Goal: Transaction & Acquisition: Purchase product/service

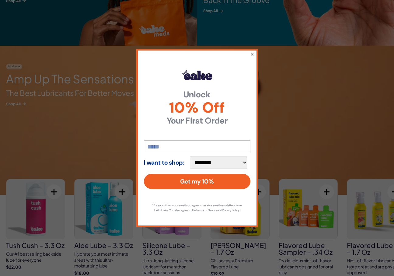
click at [251, 52] on button "×" at bounding box center [252, 54] width 4 height 7
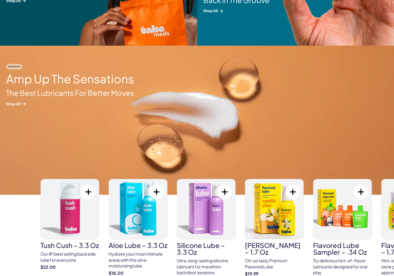
click at [285, 221] on div "Tush Cush – 3.3 oz Our #1 best selling backside lube for everyone $22.00" at bounding box center [232, 234] width 382 height 110
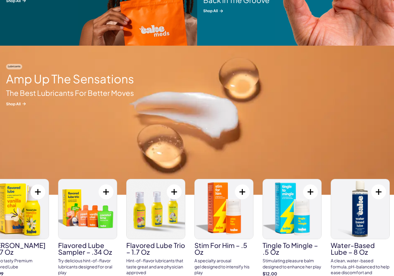
click at [94, 206] on img at bounding box center [87, 209] width 58 height 60
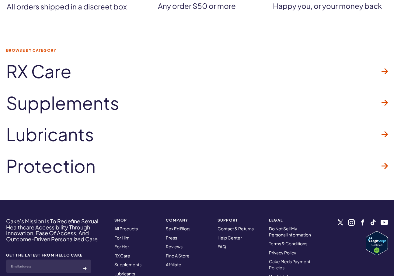
scroll to position [1857, 0]
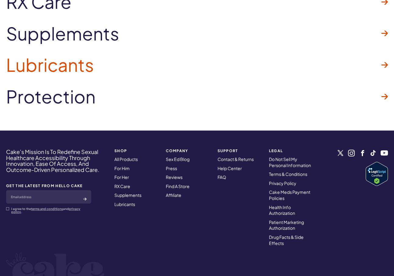
click at [75, 65] on span "Lubricants" at bounding box center [50, 64] width 88 height 19
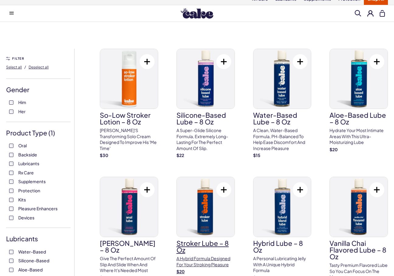
scroll to position [8, 0]
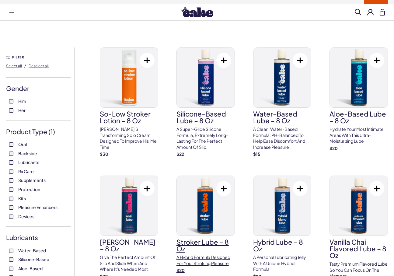
click at [204, 214] on img at bounding box center [206, 206] width 58 height 60
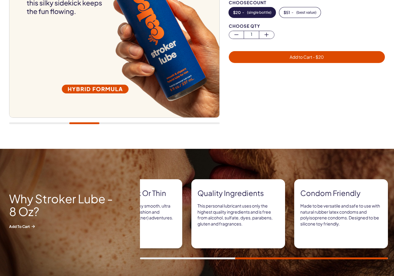
scroll to position [172, 0]
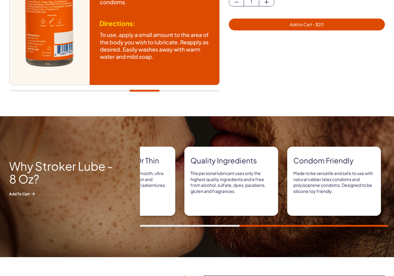
click at [137, 171] on div "Hybrid Formula A combination of water-based for comfort and silicone-based to n…" at bounding box center [197, 187] width 394 height 80
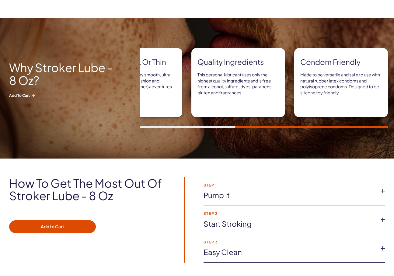
scroll to position [315, 0]
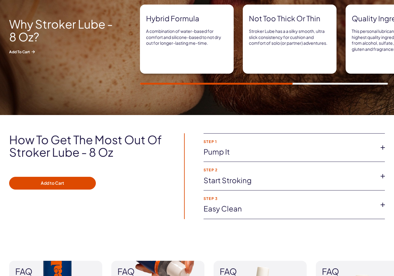
click at [236, 178] on link "Start Stroking" at bounding box center [290, 180] width 172 height 10
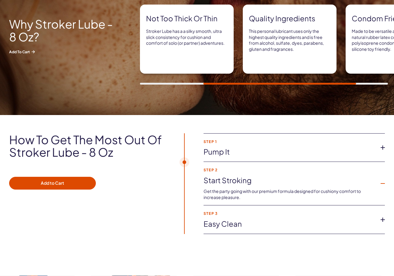
click at [236, 178] on link "Start Stroking" at bounding box center [290, 180] width 172 height 10
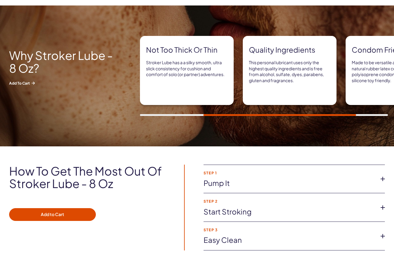
scroll to position [314, 0]
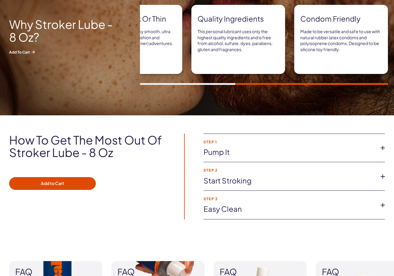
click at [375, 204] on link "Easy Clean" at bounding box center [290, 209] width 172 height 10
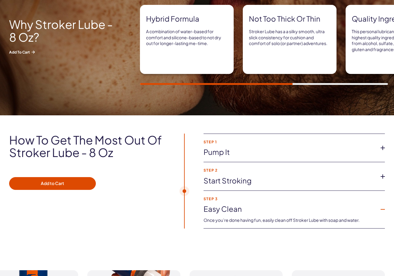
click at [284, 146] on li "STEP 1 Pump It Apply a few pumps of Stroker Lube directly onto your toy or your…" at bounding box center [295, 148] width 182 height 29
click at [364, 151] on link "Pump It" at bounding box center [290, 152] width 172 height 10
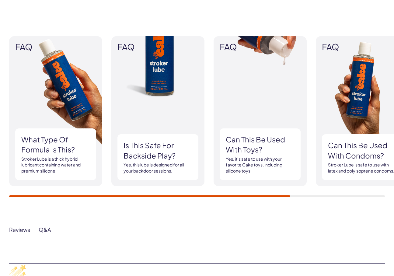
scroll to position [628, 0]
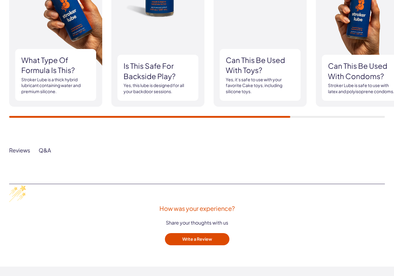
click at [25, 150] on div "Reviews" at bounding box center [19, 150] width 21 height 7
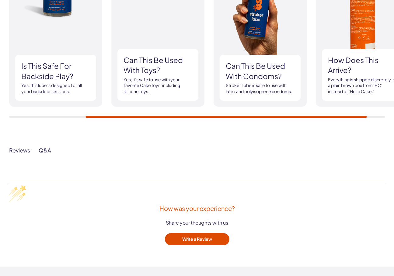
click at [43, 150] on div "Q&A" at bounding box center [45, 150] width 12 height 7
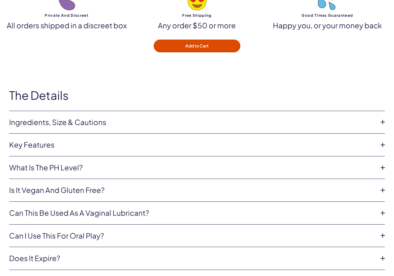
scroll to position [1034, 0]
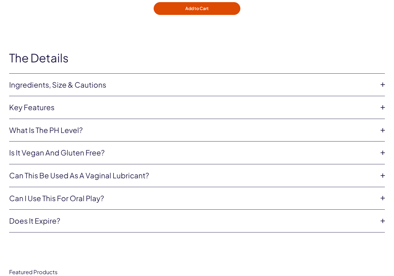
click at [145, 173] on link "Can this be used as a vaginal lubricant?" at bounding box center [192, 176] width 366 height 10
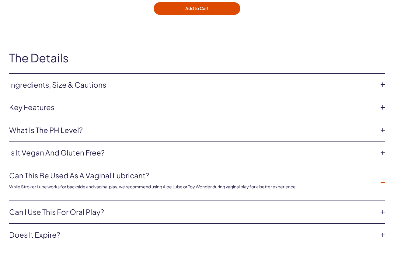
click at [146, 175] on link "Can this be used as a vaginal lubricant?" at bounding box center [192, 176] width 366 height 10
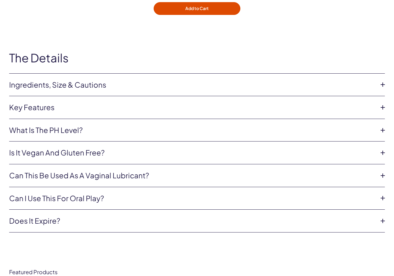
click at [114, 199] on link "Can I use this for oral play?" at bounding box center [192, 198] width 366 height 10
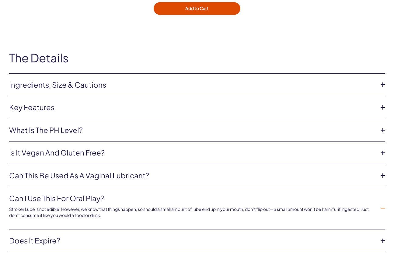
click at [94, 199] on link "Can I use this for oral play?" at bounding box center [192, 198] width 366 height 10
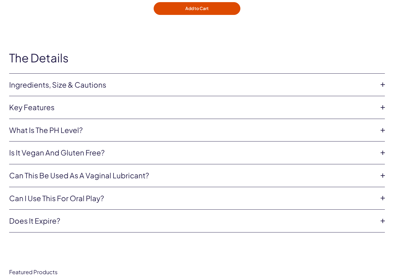
click at [89, 216] on link "Does it Expire?" at bounding box center [192, 221] width 366 height 10
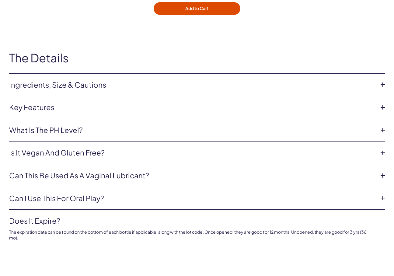
click at [105, 226] on div "The expiration date can be found on the bottom of each bottle if applicable, al…" at bounding box center [192, 233] width 366 height 15
click at [103, 201] on li "Can I use this for oral play? Stroker Lube is not edible. However, we know that…" at bounding box center [197, 198] width 376 height 23
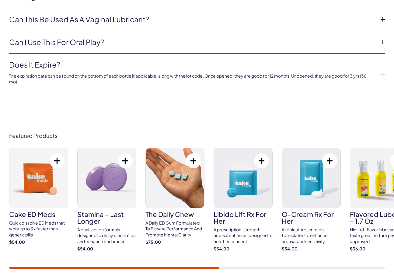
scroll to position [0, 0]
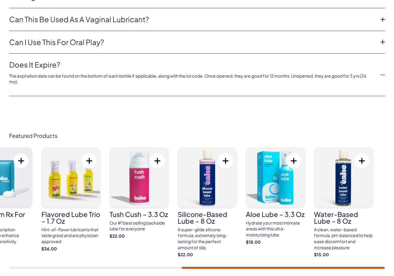
click at [43, 157] on img at bounding box center [71, 178] width 58 height 60
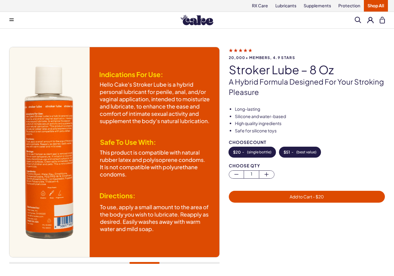
click at [291, 153] on button "$ 51 - ( best value )" at bounding box center [300, 152] width 41 height 10
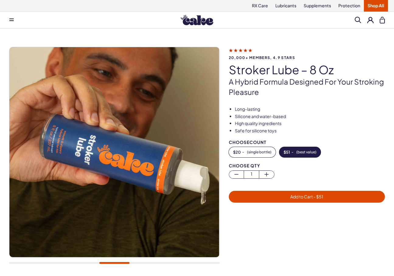
click at [306, 194] on span "Add to Cart - $ 51" at bounding box center [307, 196] width 33 height 5
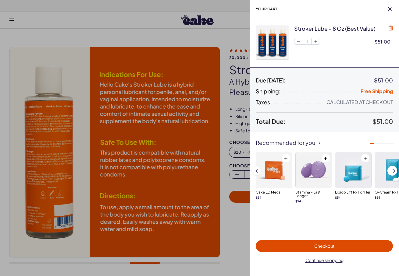
click at [391, 28] on icon "button" at bounding box center [390, 28] width 4 height 5
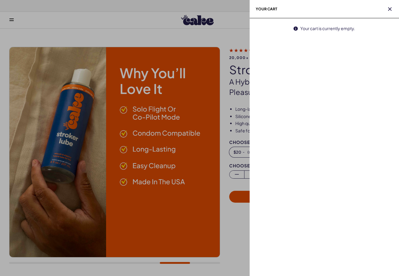
click at [228, 39] on div at bounding box center [199, 138] width 399 height 276
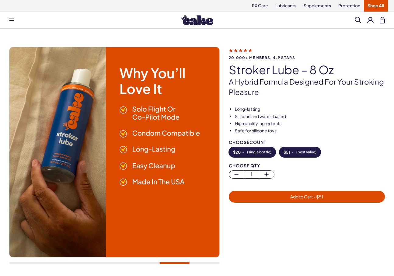
click at [252, 154] on button "$ 20 - ( single bottle )" at bounding box center [252, 152] width 47 height 10
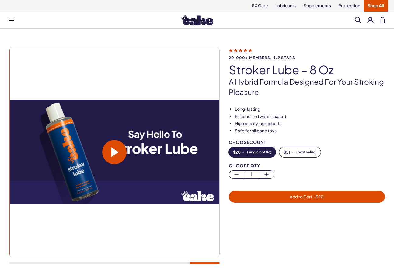
click at [283, 197] on span "Add to Cart - $ 20" at bounding box center [307, 196] width 149 height 7
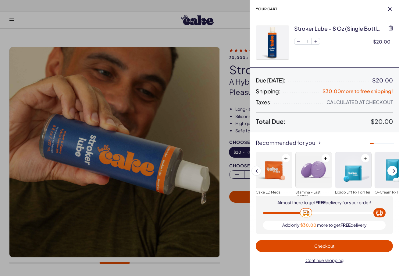
click at [318, 247] on span "Checkout" at bounding box center [324, 245] width 20 height 5
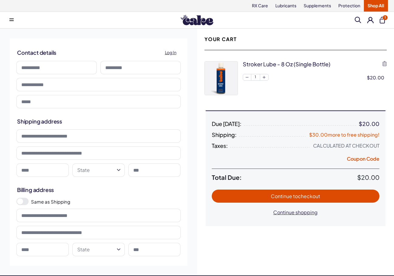
click at [306, 197] on span "to checkout" at bounding box center [306, 196] width 27 height 6
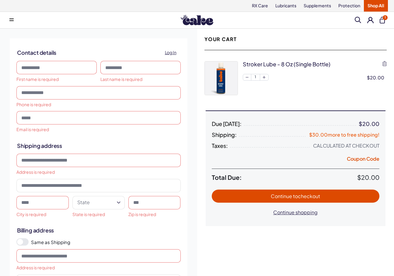
click at [383, 17] on span "1" at bounding box center [385, 17] width 5 height 5
click at [384, 21] on button "1" at bounding box center [382, 20] width 5 height 7
